Goal: Task Accomplishment & Management: Use online tool/utility

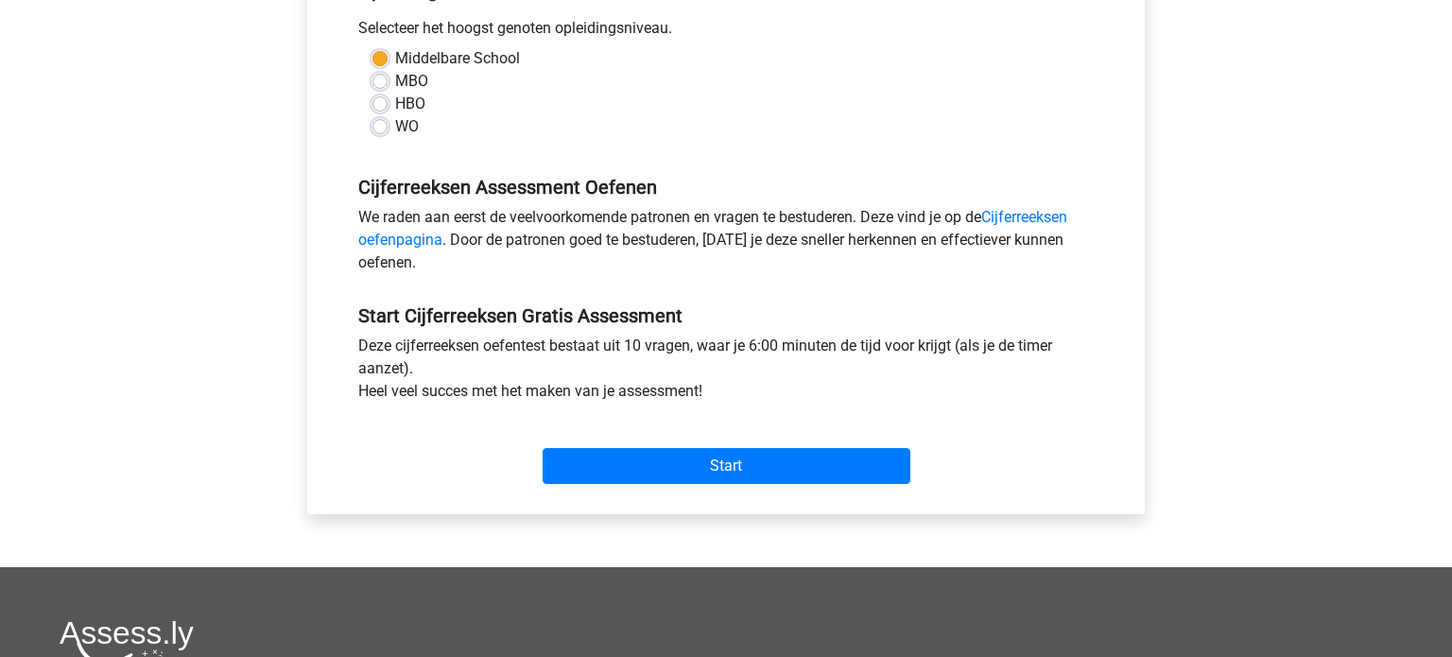
scroll to position [468, 0]
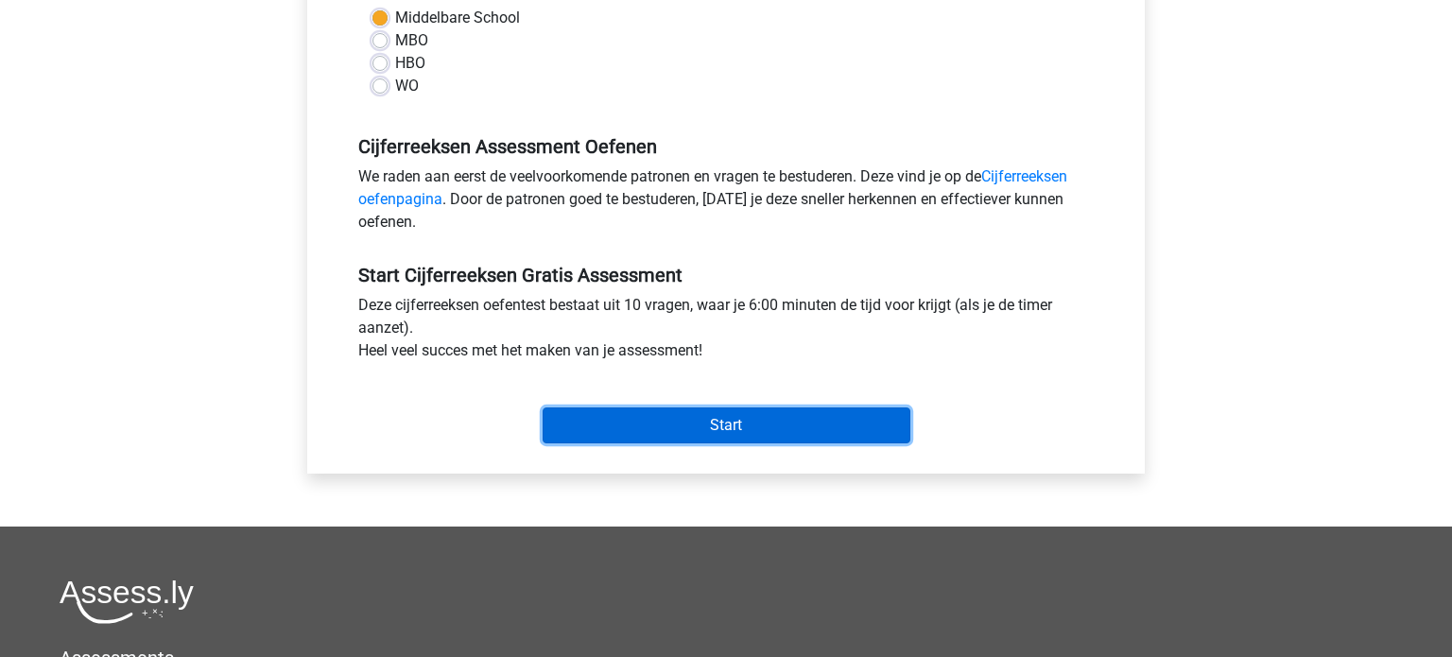
click at [724, 423] on input "Start" at bounding box center [727, 425] width 368 height 36
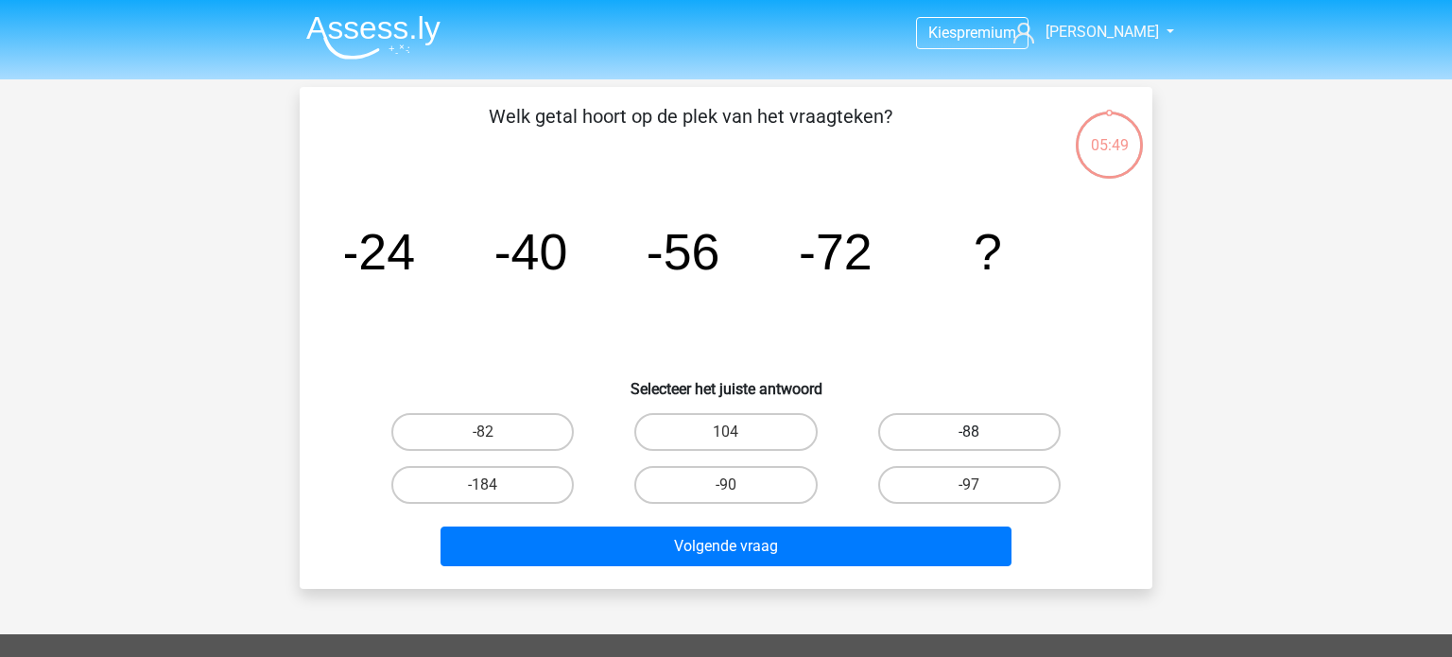
click at [989, 439] on label "-88" at bounding box center [969, 432] width 182 height 38
click at [981, 439] on input "-88" at bounding box center [975, 438] width 12 height 12
radio input "true"
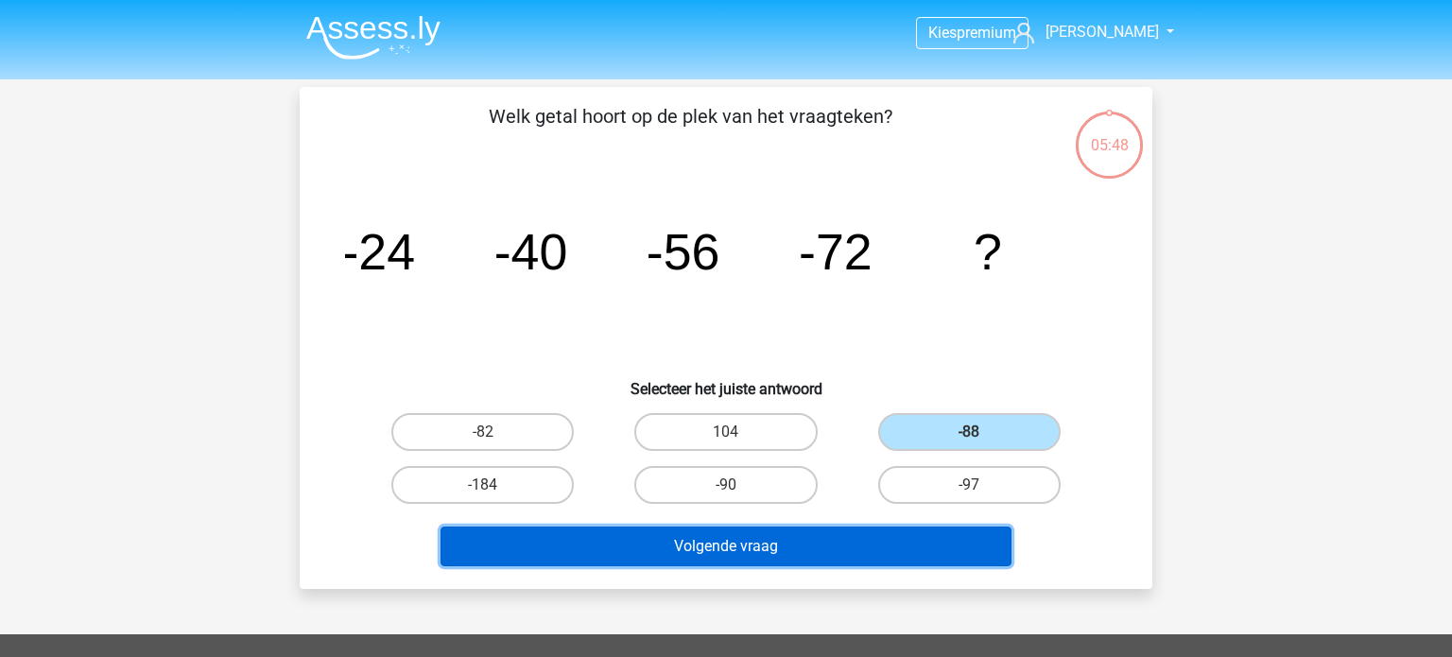
click at [929, 541] on button "Volgende vraag" at bounding box center [727, 547] width 572 height 40
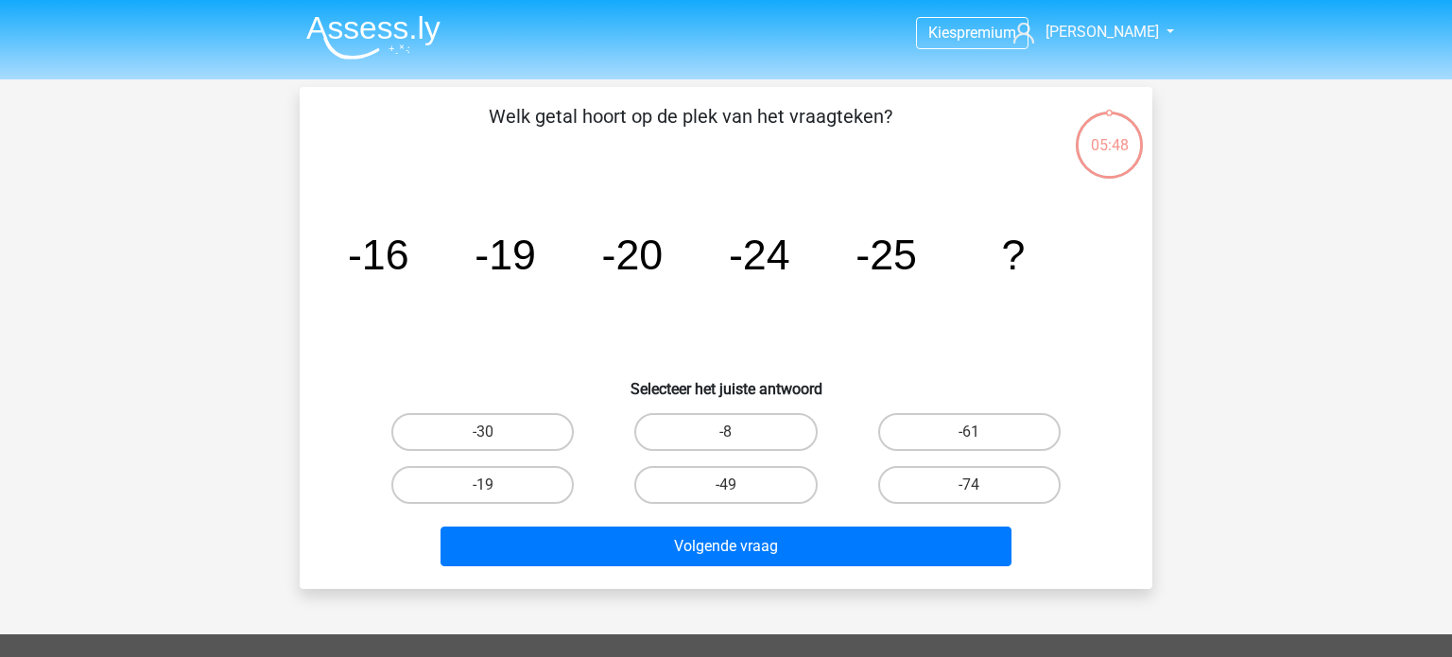
scroll to position [87, 0]
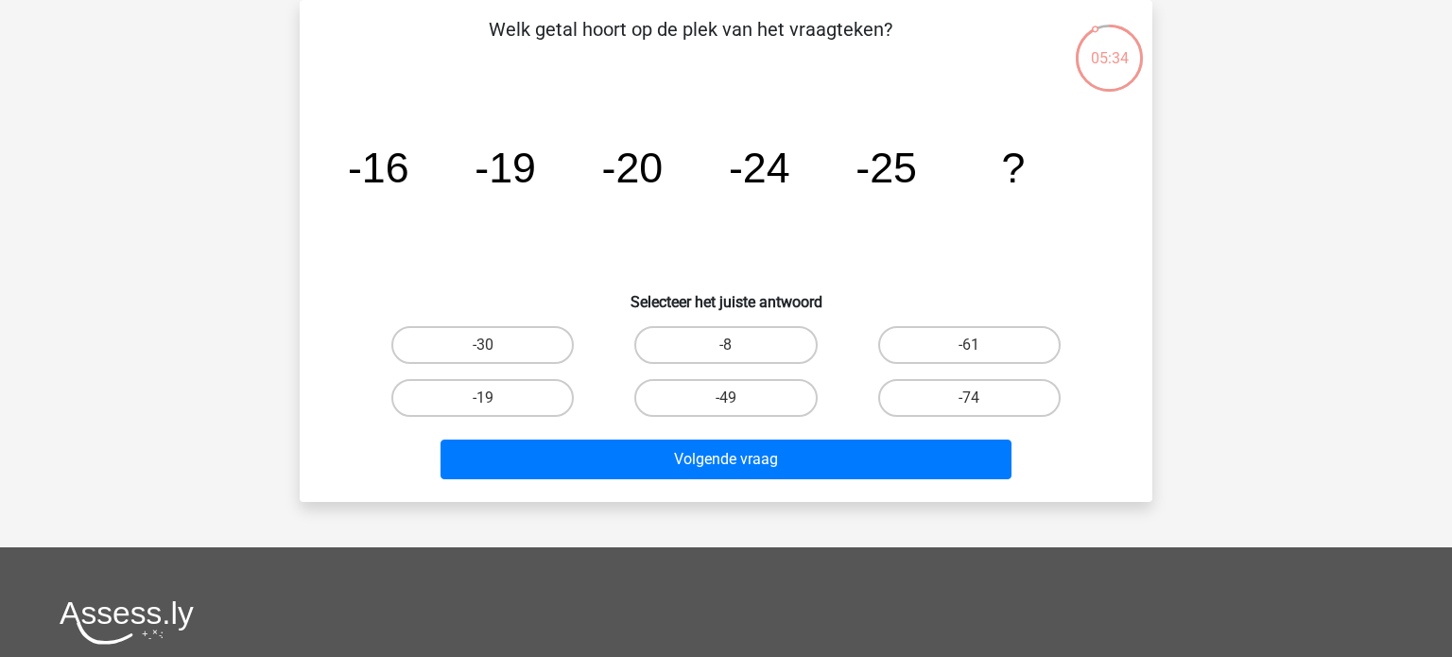
click at [488, 353] on input "-30" at bounding box center [489, 351] width 12 height 12
radio input "true"
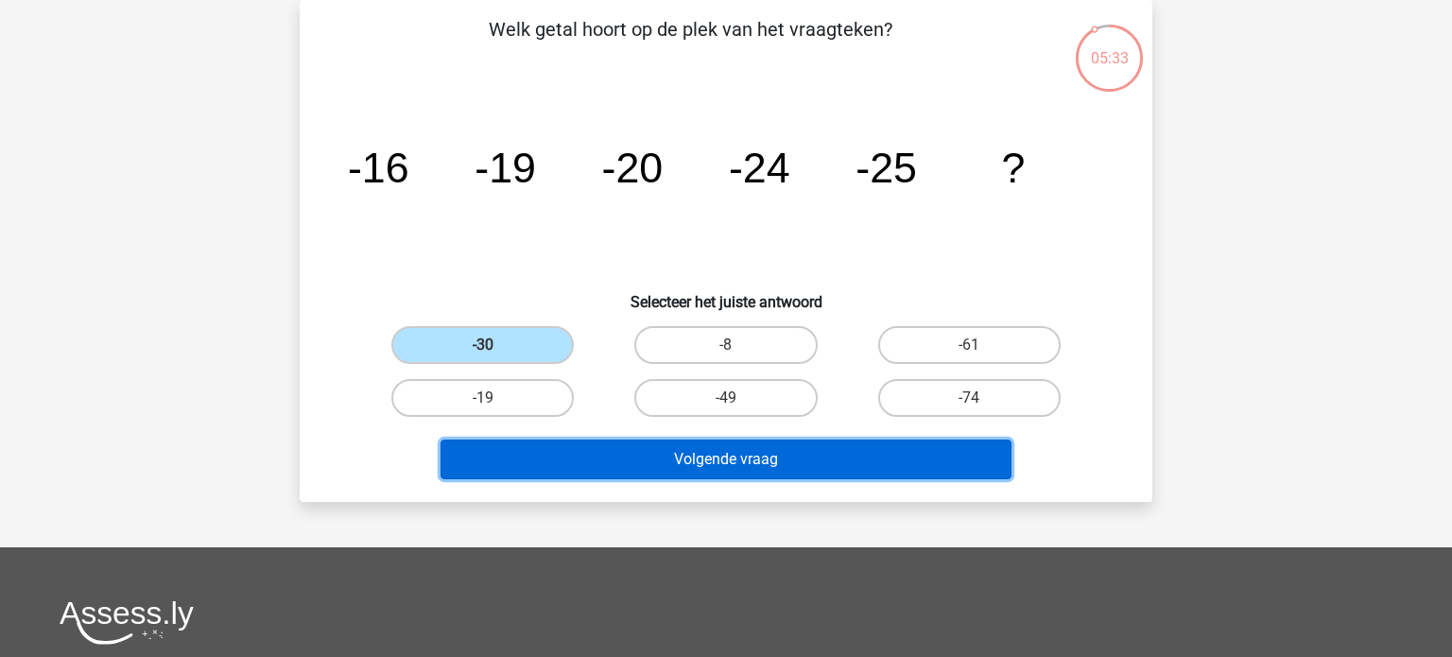
click at [698, 457] on button "Volgende vraag" at bounding box center [727, 460] width 572 height 40
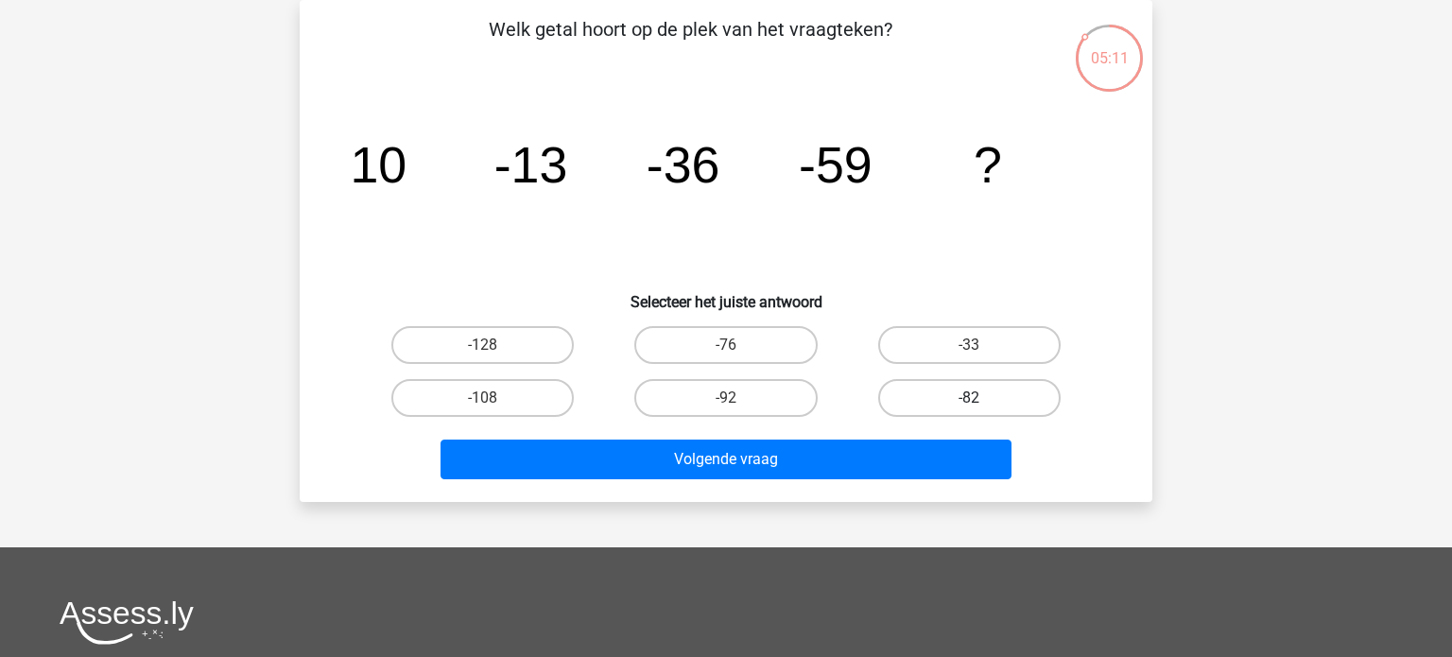
click at [945, 398] on label "-82" at bounding box center [969, 398] width 182 height 38
click at [969, 398] on input "-82" at bounding box center [975, 404] width 12 height 12
radio input "true"
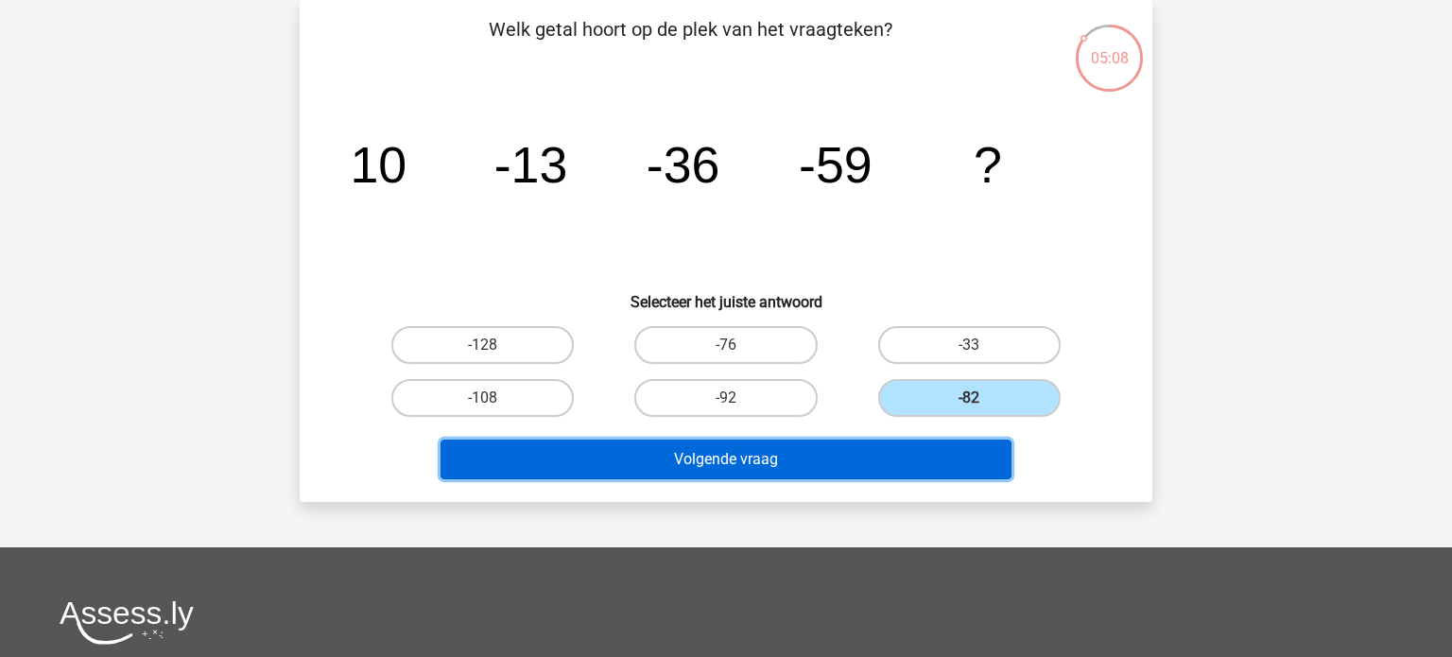
click at [903, 456] on button "Volgende vraag" at bounding box center [727, 460] width 572 height 40
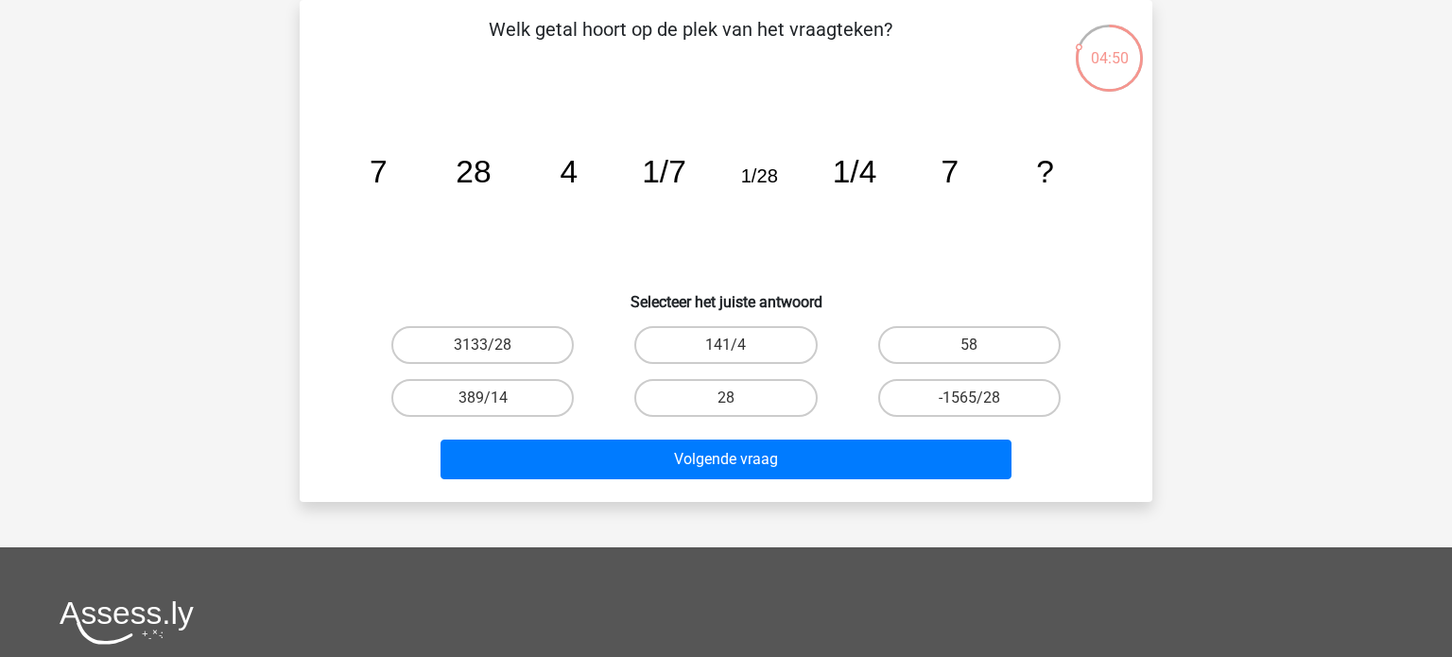
click at [904, 233] on icon "image/svg+xml 7 28 4 1/7 1/28 1/4 7 ?" at bounding box center [726, 182] width 762 height 191
click at [986, 350] on label "58" at bounding box center [969, 345] width 182 height 38
click at [981, 350] on input "58" at bounding box center [975, 351] width 12 height 12
radio input "true"
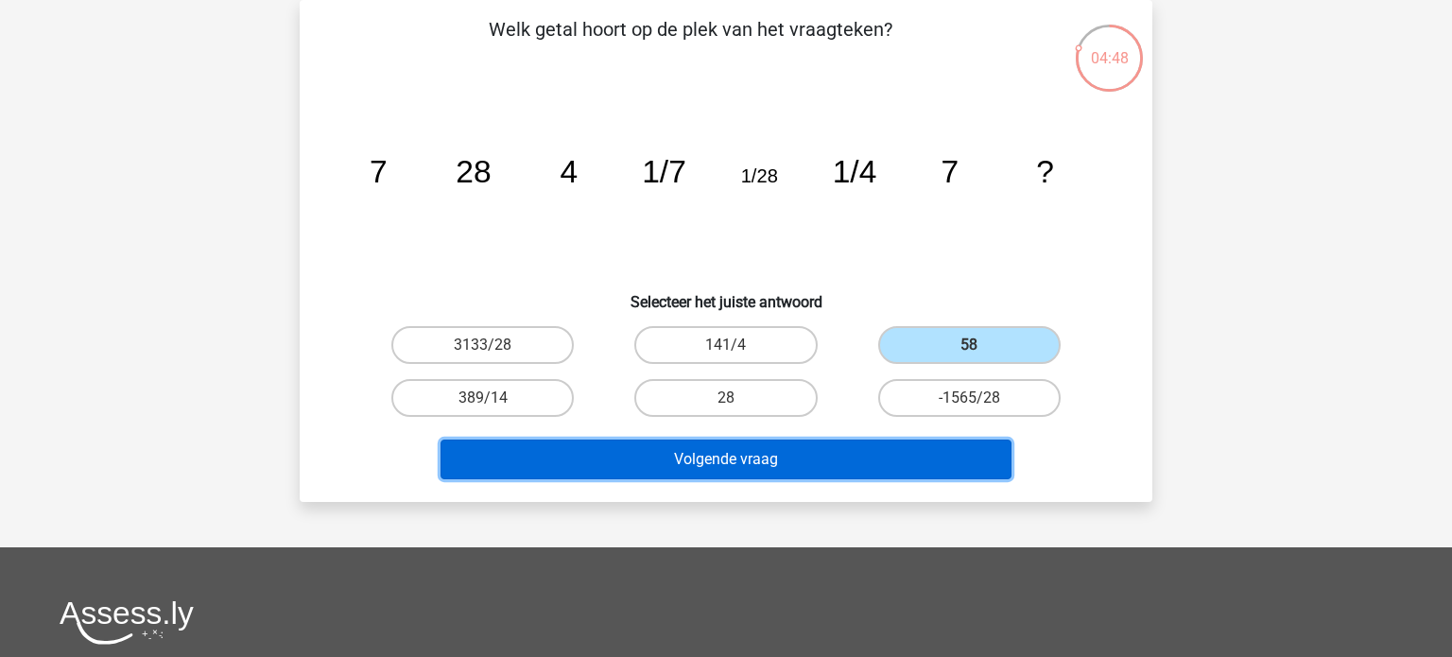
click at [916, 468] on button "Volgende vraag" at bounding box center [727, 460] width 572 height 40
